Goal: Navigation & Orientation: Go to known website

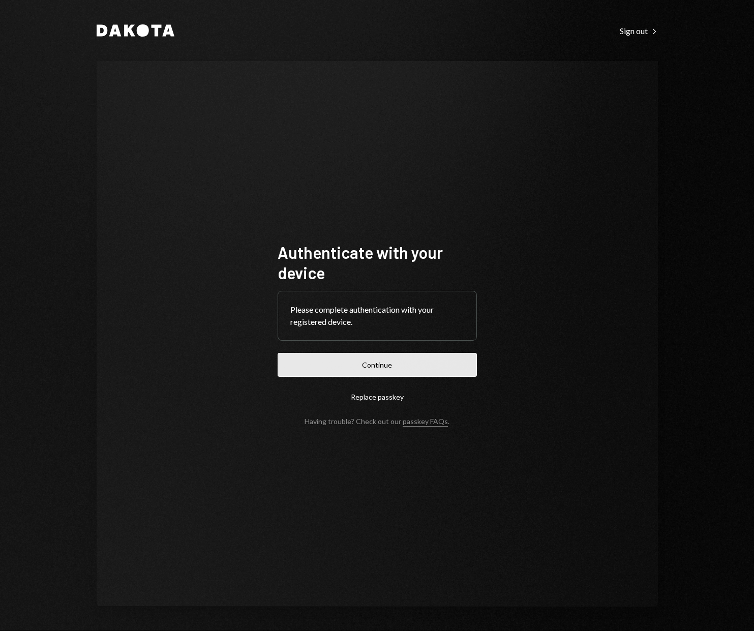
click at [327, 371] on button "Continue" at bounding box center [377, 365] width 199 height 24
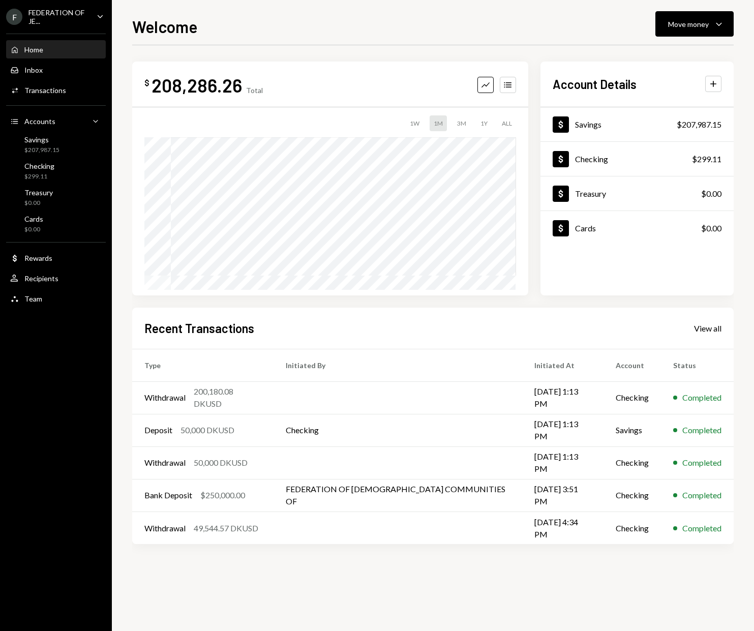
click at [69, 22] on div "FEDERATION OF JE..." at bounding box center [58, 16] width 60 height 17
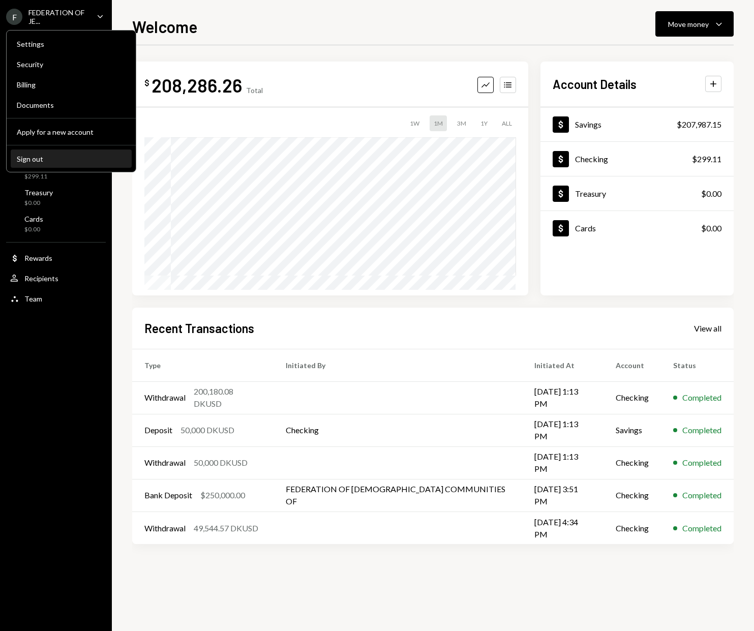
click at [35, 157] on div "Sign out" at bounding box center [71, 159] width 109 height 9
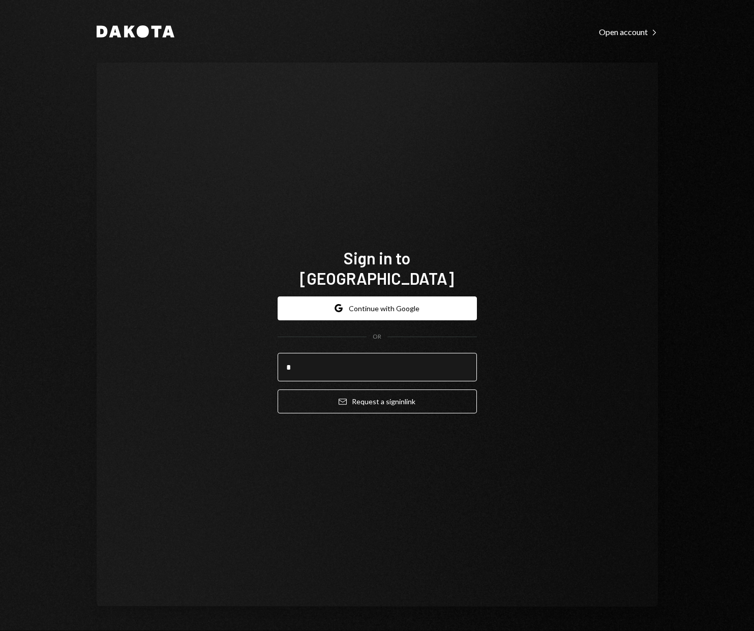
type input "*"
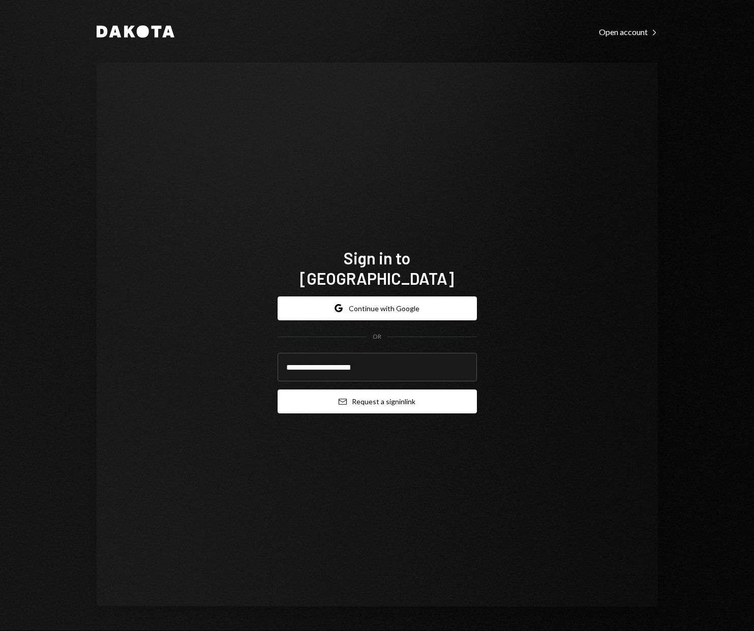
type input "**********"
click at [428, 398] on button "Email Request a sign in link" at bounding box center [377, 402] width 199 height 24
